Goal: Information Seeking & Learning: Learn about a topic

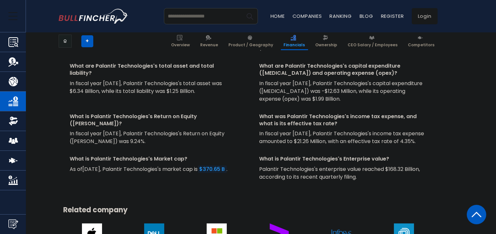
scroll to position [1890, 0]
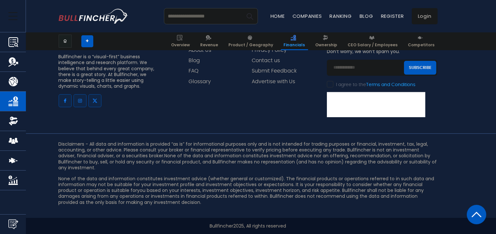
click at [478, 215] on img at bounding box center [477, 214] width 10 height 19
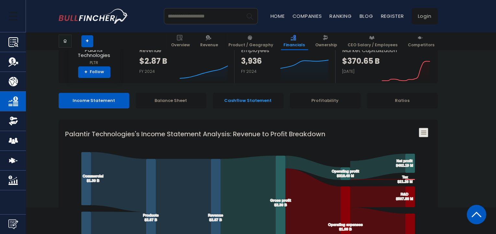
scroll to position [0, 0]
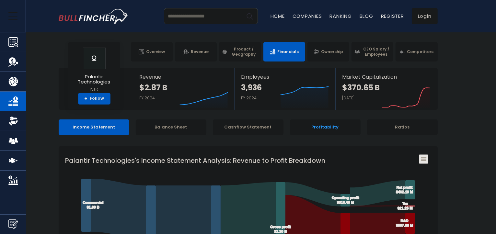
click at [317, 126] on div "Profitability" at bounding box center [325, 128] width 71 height 16
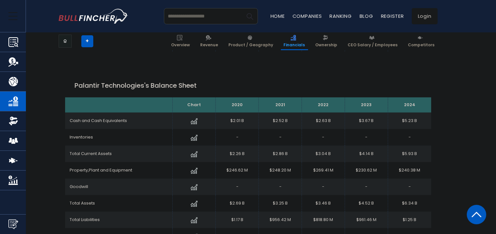
scroll to position [531, 0]
click at [215, 43] on span "Revenue" at bounding box center [210, 44] width 18 height 5
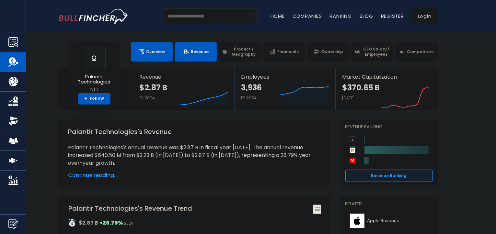
click at [157, 55] on link "Overview" at bounding box center [152, 51] width 42 height 19
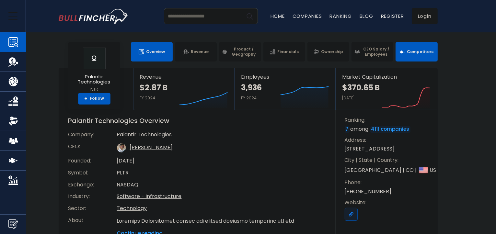
click at [417, 50] on span "Competitors" at bounding box center [420, 51] width 27 height 5
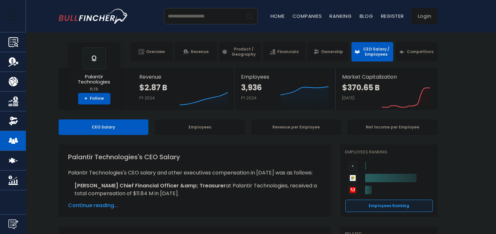
click at [113, 207] on span "Continue reading..." at bounding box center [194, 206] width 253 height 8
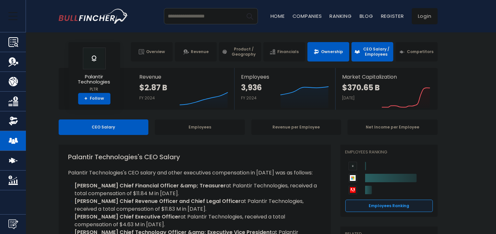
click at [325, 49] on link "Ownership" at bounding box center [329, 51] width 42 height 19
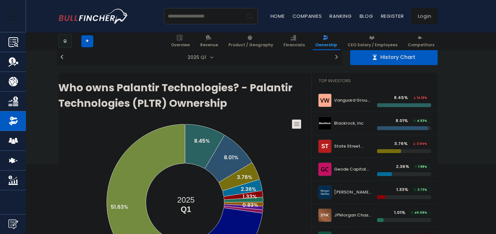
scroll to position [62, 0]
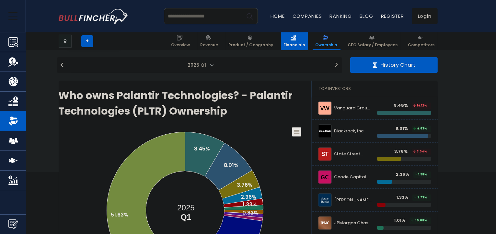
click at [290, 44] on span "Financials" at bounding box center [294, 44] width 21 height 5
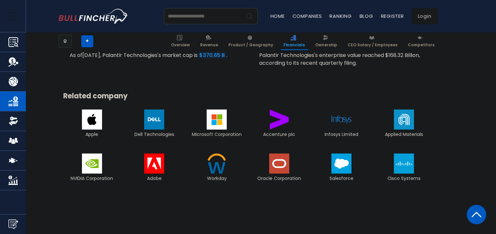
scroll to position [1360, 0]
